Goal: Task Accomplishment & Management: Use online tool/utility

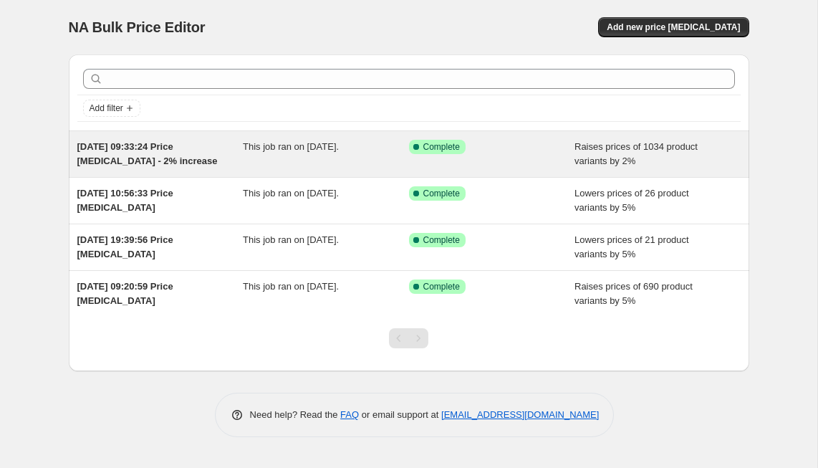
click at [213, 158] on div "[DATE] 09:33:24 Price [MEDICAL_DATA] - 2% increase" at bounding box center [160, 154] width 166 height 29
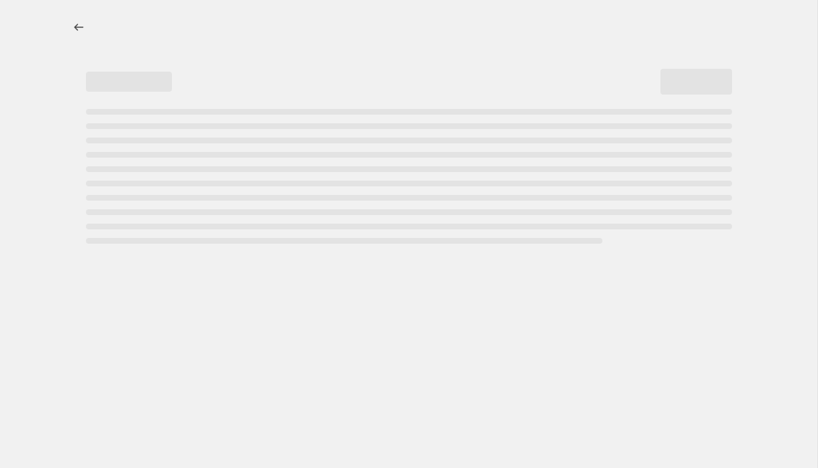
select select "percentage"
select select "tag"
select select "not_equal"
select select "product_status"
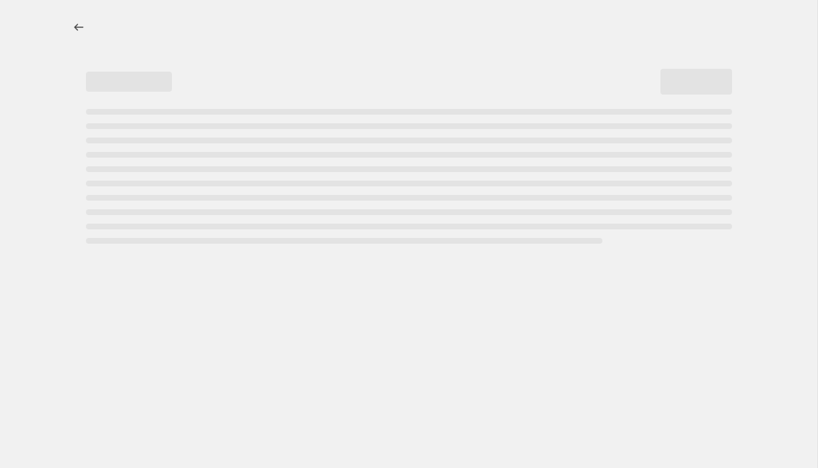
select select "collection"
select select "not_equal"
select select "vendor"
select select "not_equal"
select select "tag"
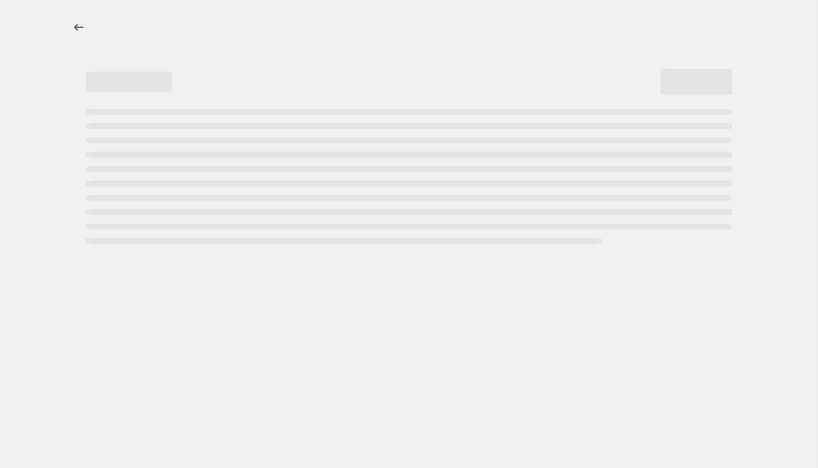
select select "not_equal"
select select "product_type"
select select "not_equal"
select select "product_type"
select select "not_equal"
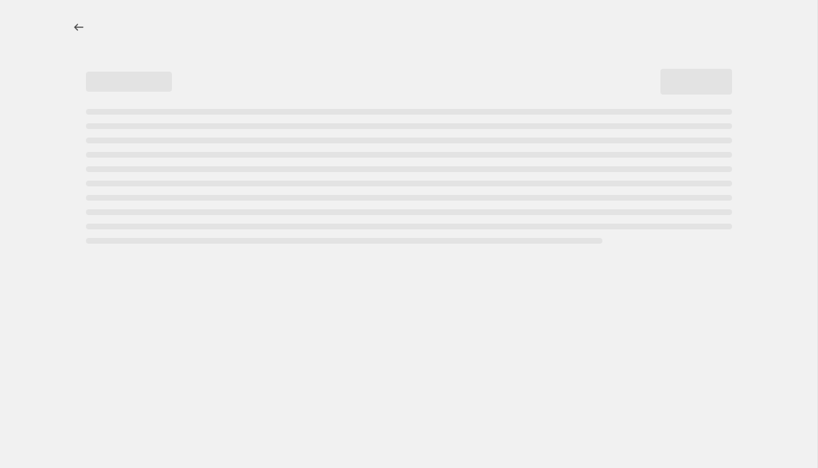
select select "product_type"
select select "not_equal"
select select "product_type"
select select "not_equal"
select select "inventory_quantity"
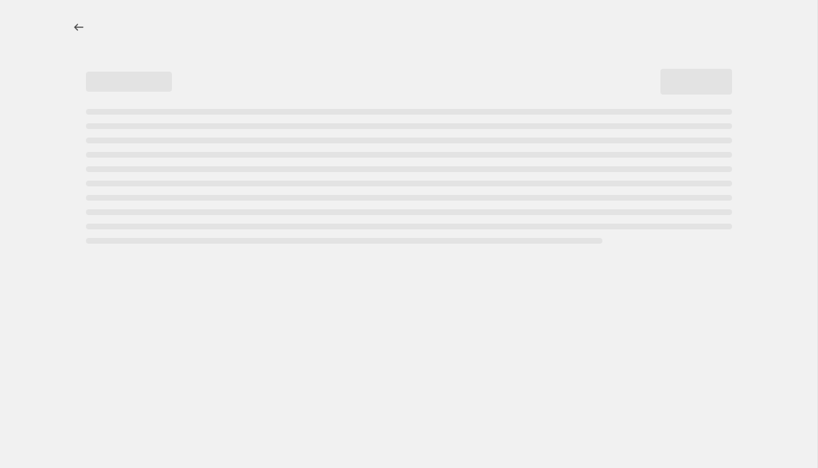
select select ">"
select select "not_equal"
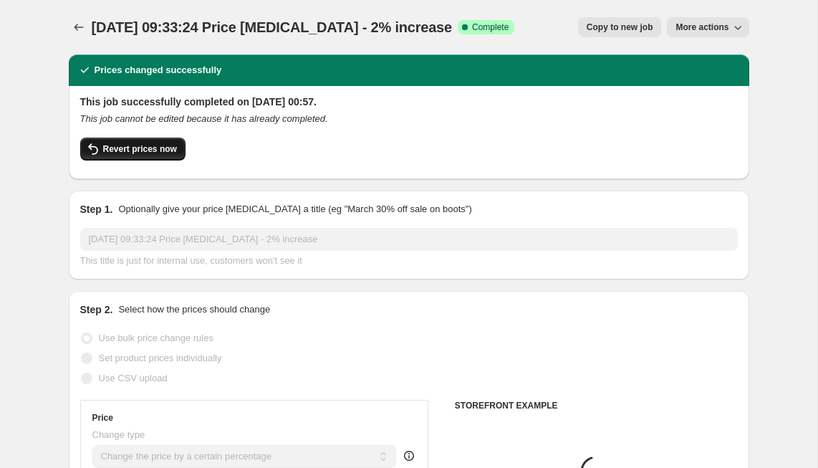
click at [142, 150] on span "Revert prices now" at bounding box center [140, 148] width 74 height 11
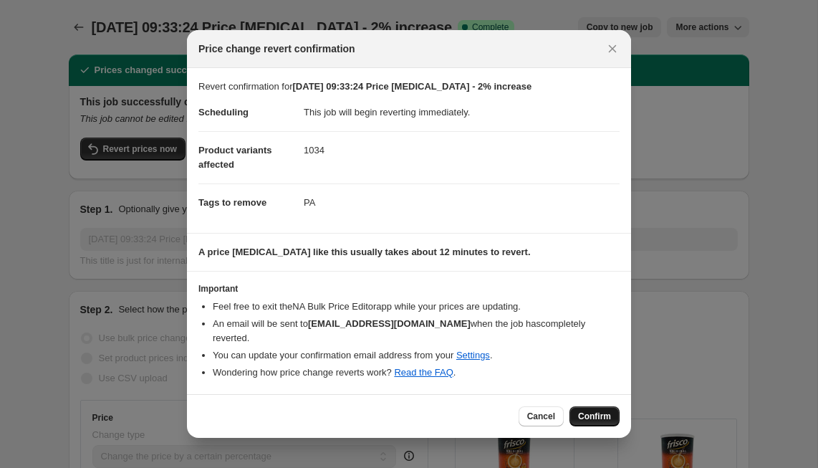
click at [597, 419] on span "Confirm" at bounding box center [594, 415] width 33 height 11
